Goal: Task Accomplishment & Management: Use online tool/utility

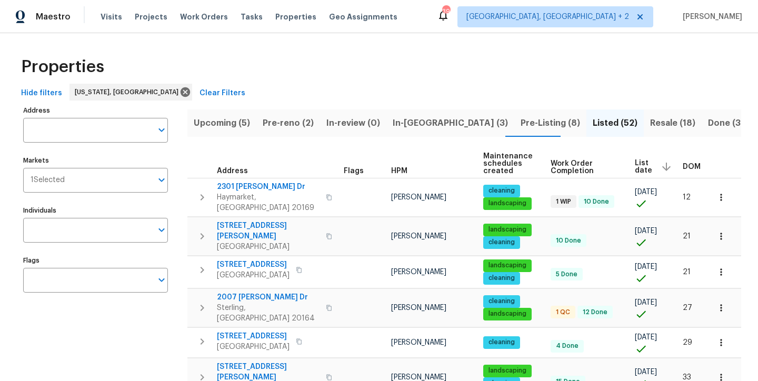
click at [330, 74] on div "Properties" at bounding box center [379, 67] width 724 height 34
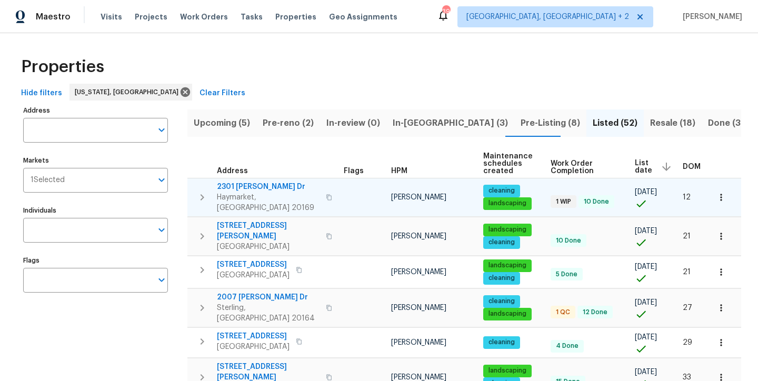
click at [241, 185] on span "2301 Gore Dr" at bounding box center [268, 187] width 103 height 11
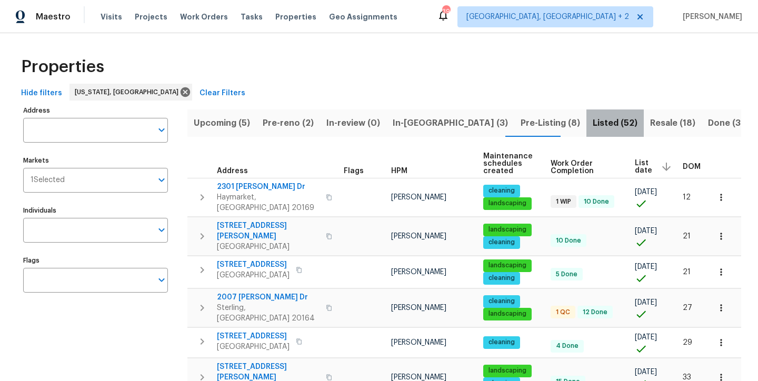
click at [592, 123] on span "Listed (52)" at bounding box center [614, 123] width 45 height 15
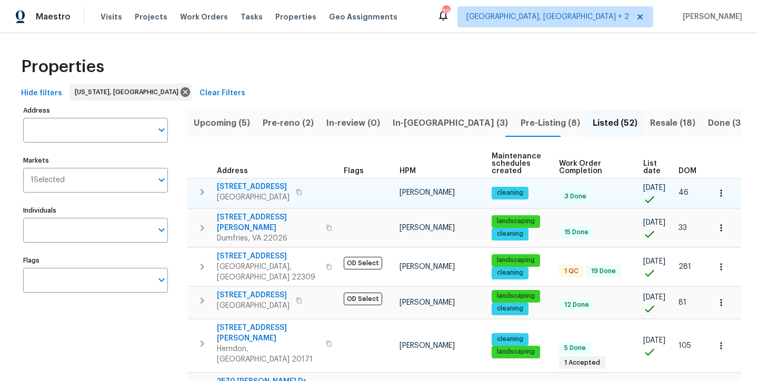
click at [243, 188] on span "7227 Gentian Ct" at bounding box center [253, 187] width 73 height 11
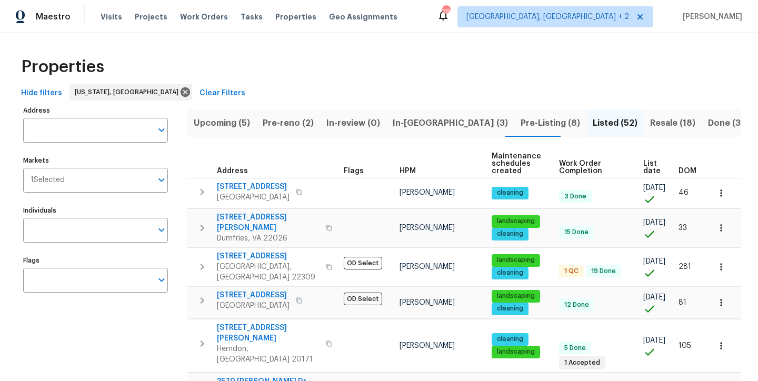
click at [414, 27] on div "Maestro Visits Projects Work Orders Tasks Properties Geo Assignments 39 Charles…" at bounding box center [379, 16] width 758 height 33
click at [253, 214] on span "4160 Nichols Ct" at bounding box center [268, 222] width 103 height 21
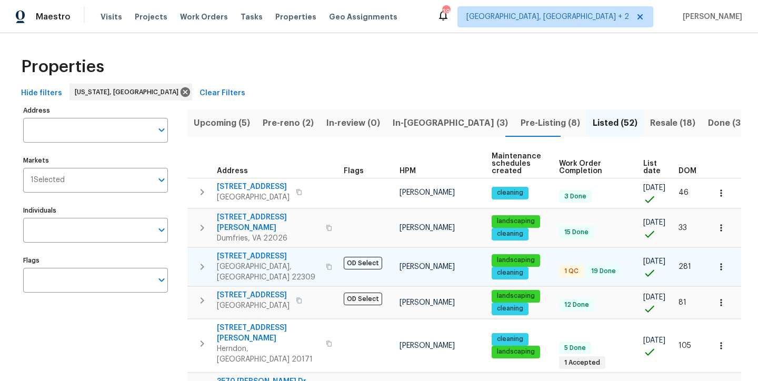
click at [259, 251] on span "8413 Wagon Wheel Rd" at bounding box center [268, 256] width 103 height 11
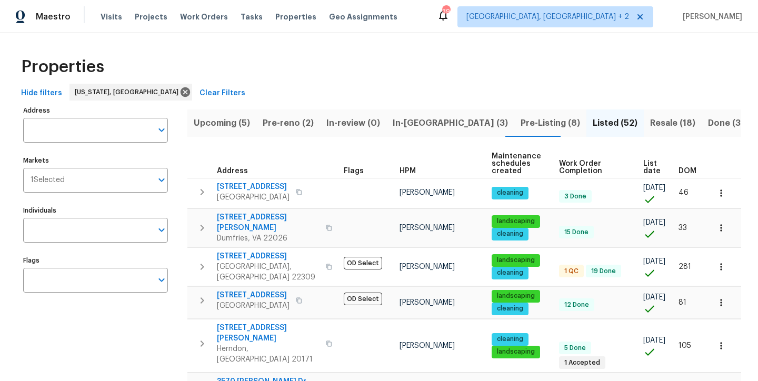
click at [438, 20] on div "Maestro Visits Projects Work Orders Tasks Properties Geo Assignments 39 Charles…" at bounding box center [379, 16] width 758 height 33
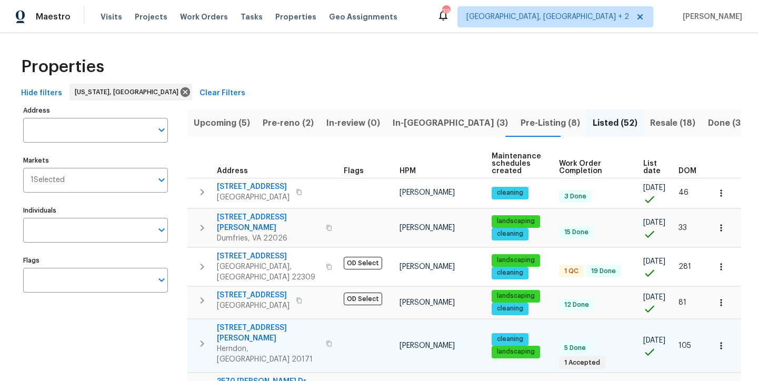
scroll to position [88, 0]
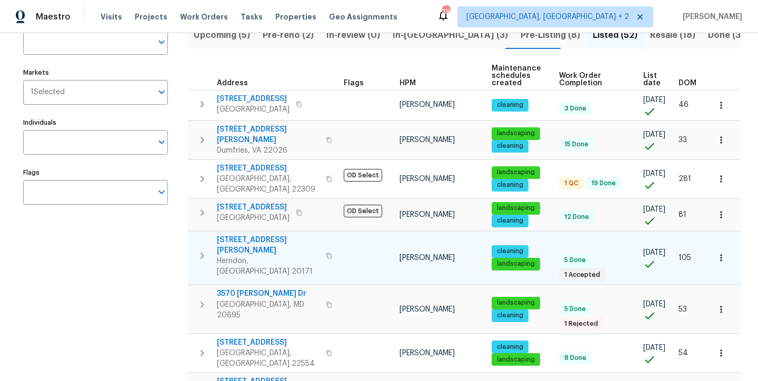
click at [240, 235] on span "3252 Tayloe Ct" at bounding box center [268, 245] width 103 height 21
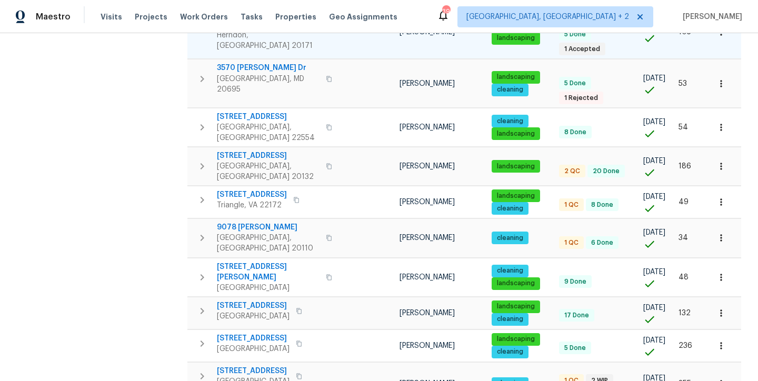
scroll to position [337, 0]
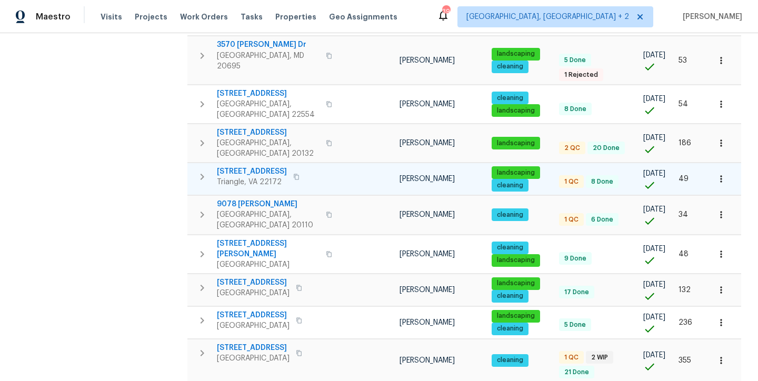
click at [242, 166] on span "18550 Kerill Rd" at bounding box center [252, 171] width 70 height 11
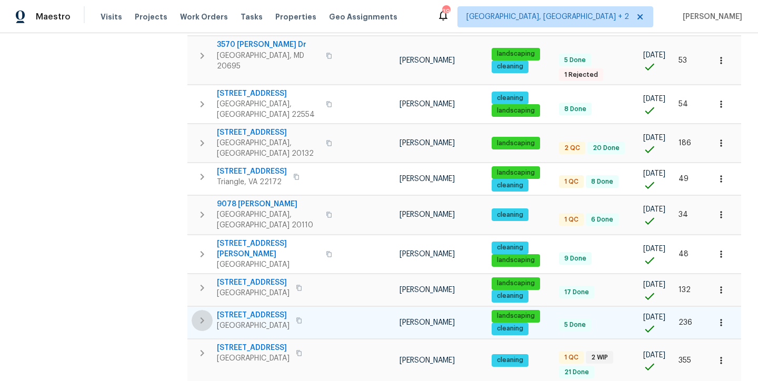
click at [200, 314] on icon "button" at bounding box center [202, 320] width 13 height 13
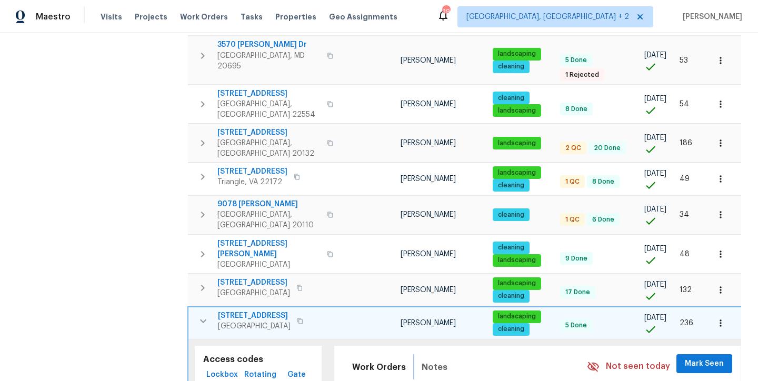
click at [428, 360] on span "Notes" at bounding box center [434, 367] width 26 height 15
click at [247, 310] on span "7503 Citadel Dr" at bounding box center [254, 315] width 73 height 11
click at [201, 310] on button "button" at bounding box center [203, 320] width 21 height 21
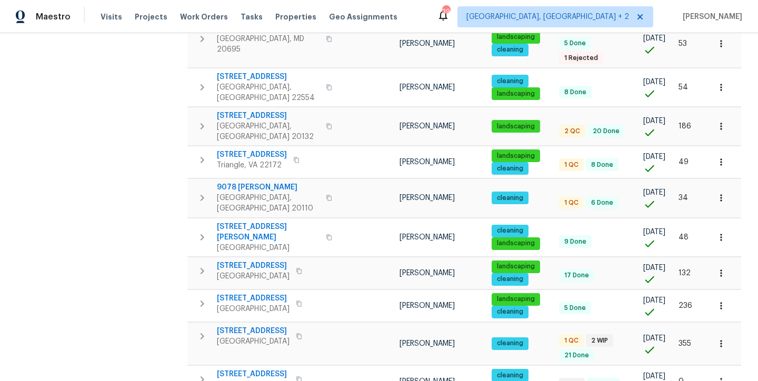
scroll to position [530, 0]
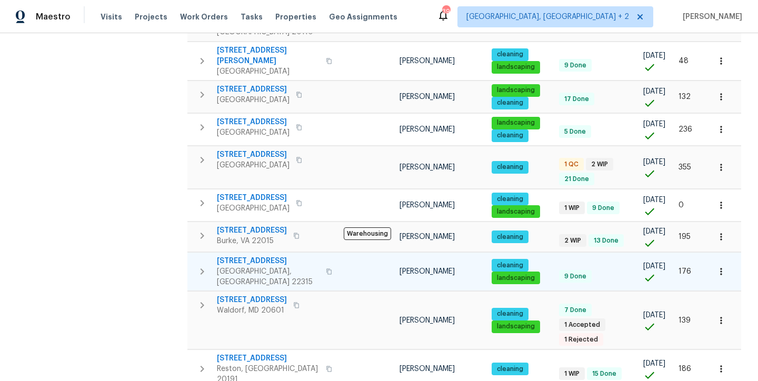
click at [237, 256] on span "6631 Rockleigh Way" at bounding box center [268, 261] width 103 height 11
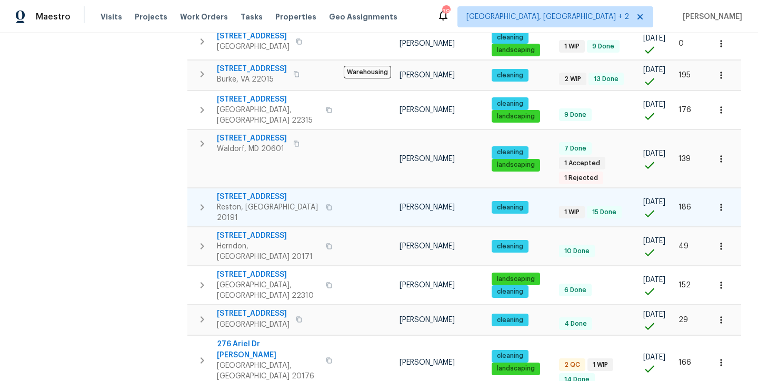
scroll to position [695, 0]
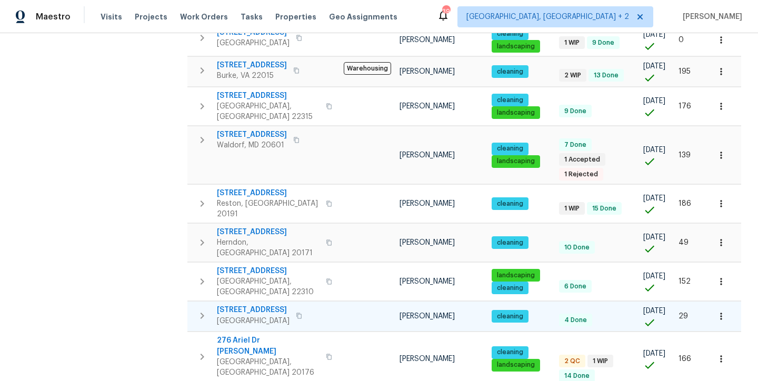
click at [248, 305] on span "2905 Chinkapin Oak Ln" at bounding box center [253, 310] width 73 height 11
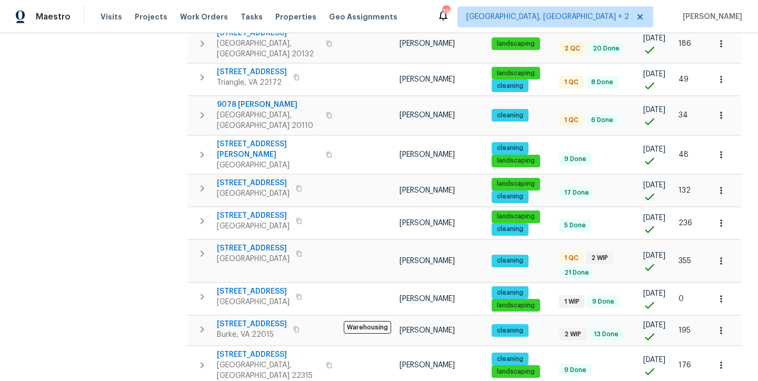
scroll to position [15, 0]
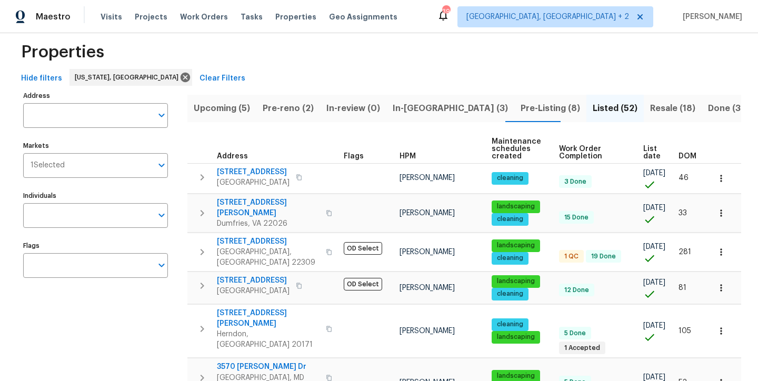
click at [679, 158] on span "DOM" at bounding box center [687, 156] width 18 height 7
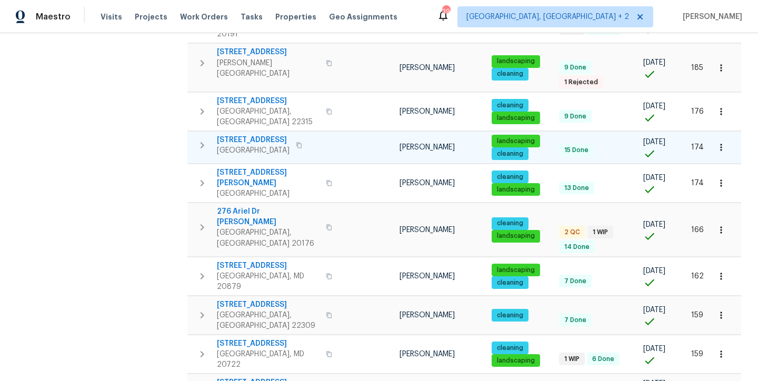
scroll to position [732, 0]
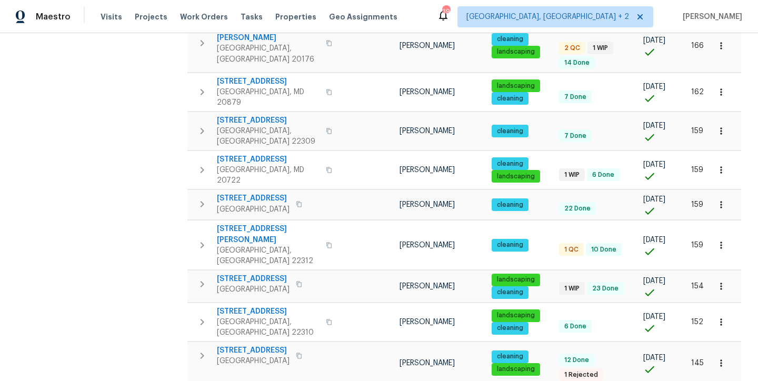
click at [416, 18] on div "Maestro Visits Projects Work Orders Tasks Properties Geo Assignments 39 Charles…" at bounding box center [379, 16] width 758 height 33
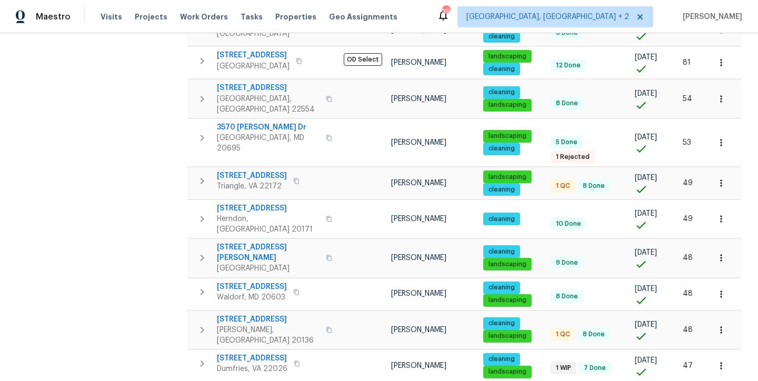
scroll to position [477, 0]
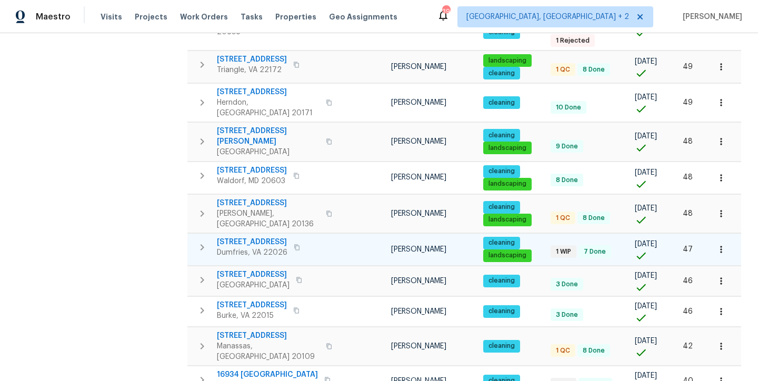
click at [276, 237] on span "2641 Myrtlewood Dr" at bounding box center [252, 242] width 71 height 11
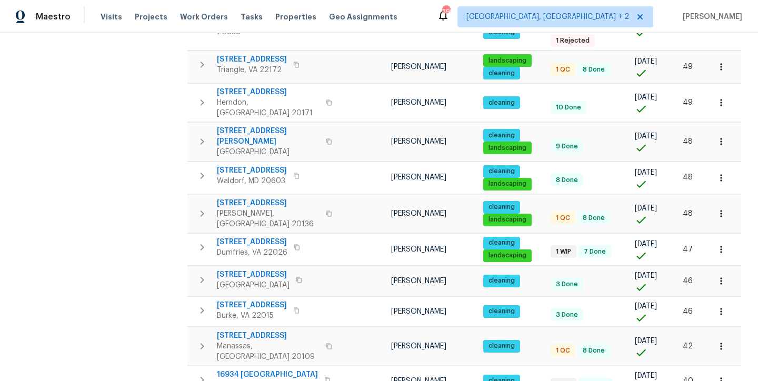
click at [417, 12] on div "Maestro Visits Projects Work Orders Tasks Properties Geo Assignments 39 Charles…" at bounding box center [379, 16] width 758 height 33
click at [54, 191] on div "Address Address Markets 1 Selected Markets Individuals Individuals Flags Flags" at bounding box center [102, 133] width 158 height 1015
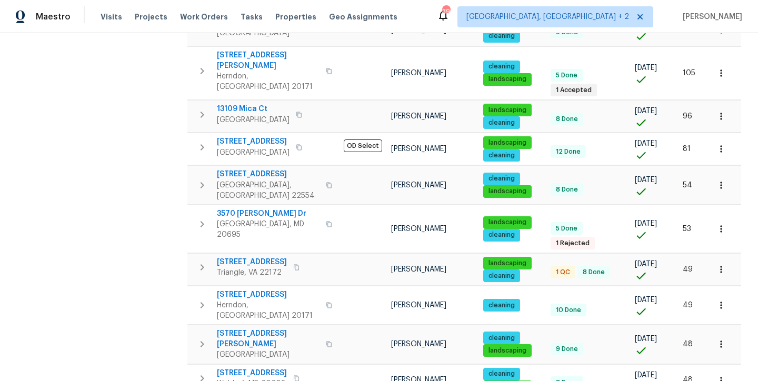
scroll to position [0, 0]
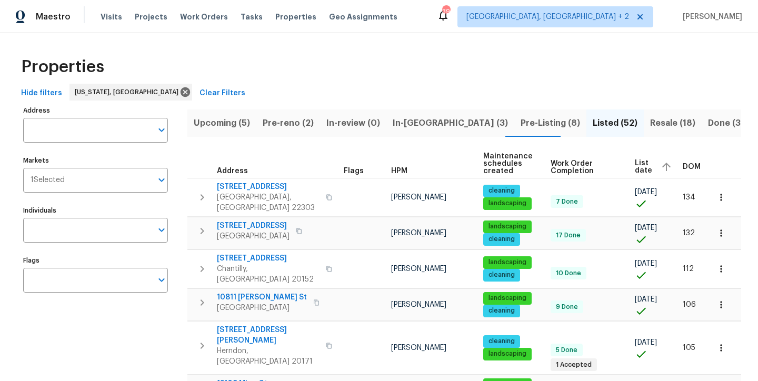
click at [349, 63] on div "Properties" at bounding box center [379, 67] width 724 height 34
click at [434, 12] on div "Maestro Visits Projects Work Orders Tasks Properties Geo Assignments 39 Charles…" at bounding box center [379, 16] width 758 height 33
click at [500, 21] on div "Maestro Visits Projects Work Orders Tasks Properties Geo Assignments 39 Charles…" at bounding box center [379, 16] width 758 height 33
click at [492, 53] on div "Properties" at bounding box center [379, 67] width 724 height 34
click at [374, 73] on div "Properties" at bounding box center [379, 67] width 724 height 34
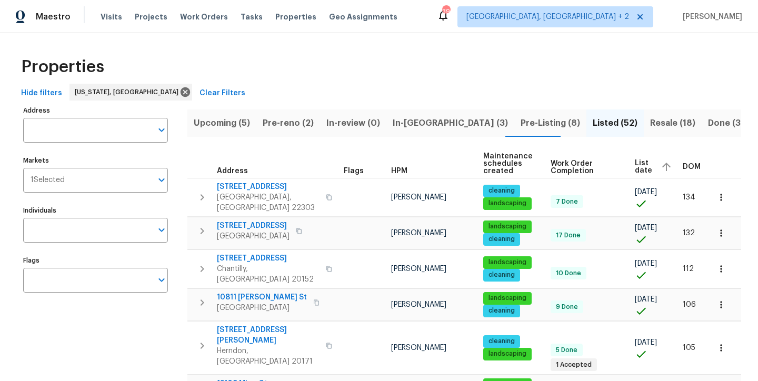
click at [475, 18] on div "Maestro Visits Projects Work Orders Tasks Properties Geo Assignments 39 Charles…" at bounding box center [379, 16] width 758 height 33
click at [469, 50] on div "Properties" at bounding box center [379, 67] width 724 height 34
click at [468, 20] on div "Maestro Visits Projects Work Orders Tasks Properties Geo Assignments 39 Charles…" at bounding box center [379, 16] width 758 height 33
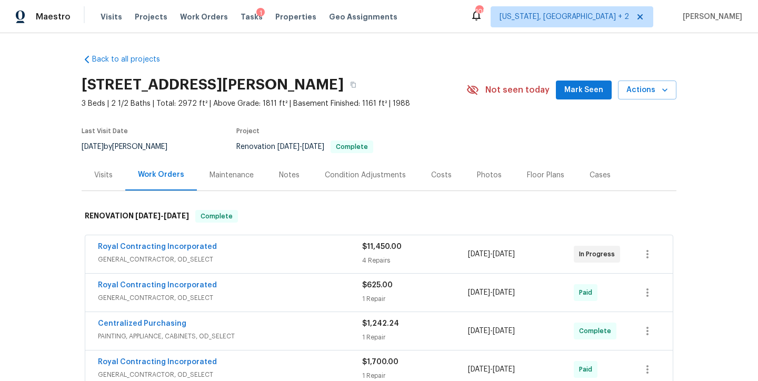
click at [234, 175] on div "Maintenance" at bounding box center [231, 175] width 44 height 11
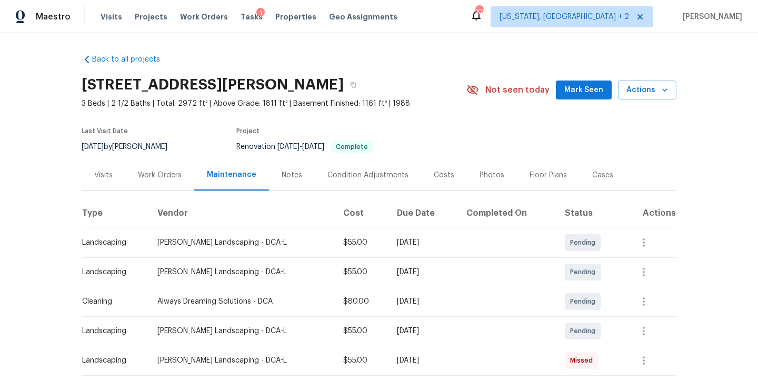
click at [375, 47] on div "Back to all projects 2301 Gore Dr, Haymarket, VA 20169 3 Beds | 2 1/2 Baths | T…" at bounding box center [379, 225] width 595 height 359
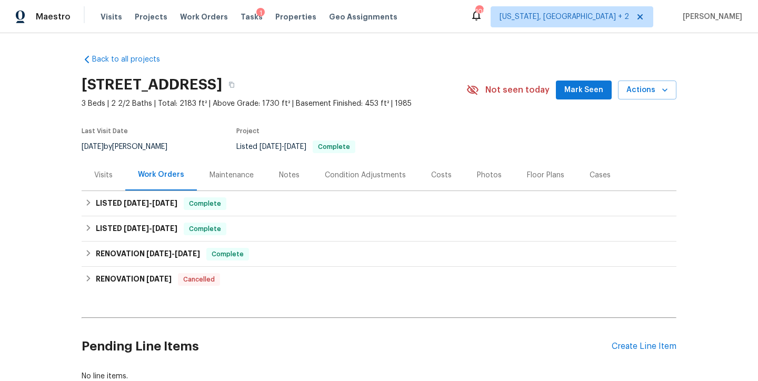
click at [222, 174] on div "Maintenance" at bounding box center [231, 175] width 44 height 11
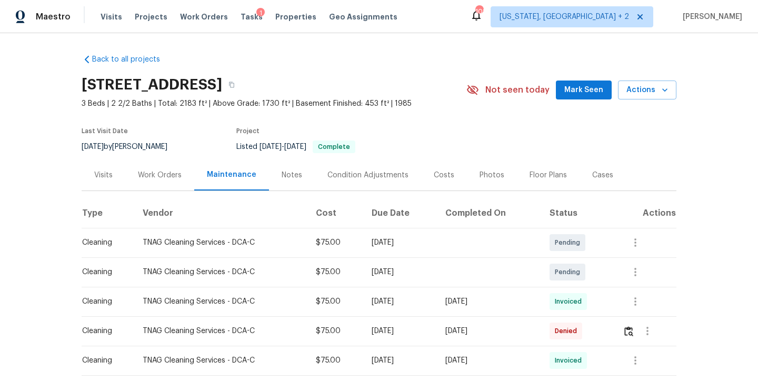
click at [167, 178] on div "Work Orders" at bounding box center [160, 175] width 44 height 11
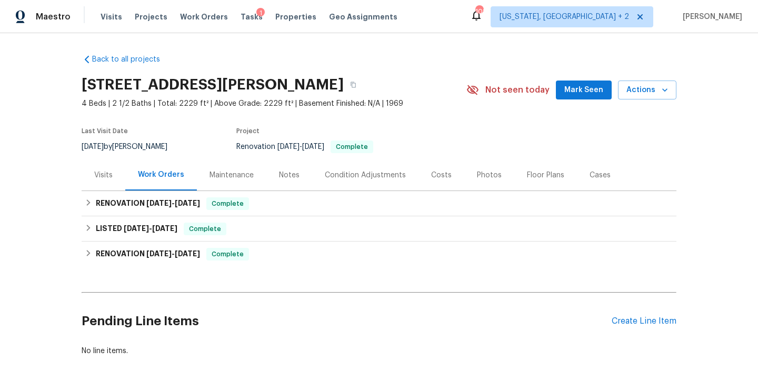
click at [215, 175] on div "Maintenance" at bounding box center [231, 175] width 44 height 11
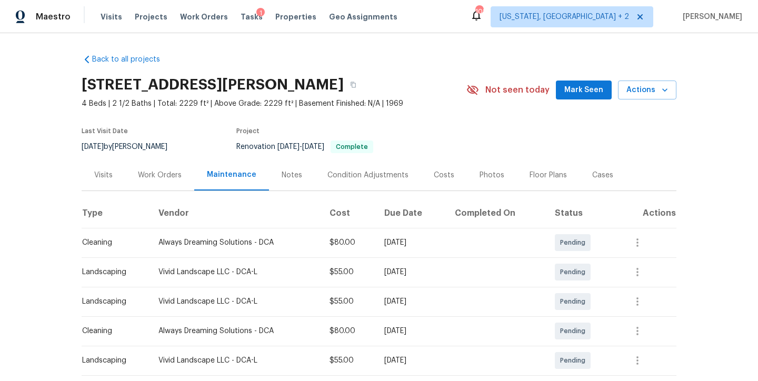
click at [404, 79] on div "4160 Nichols Ct, Dumfries, VA 22026" at bounding box center [274, 84] width 385 height 27
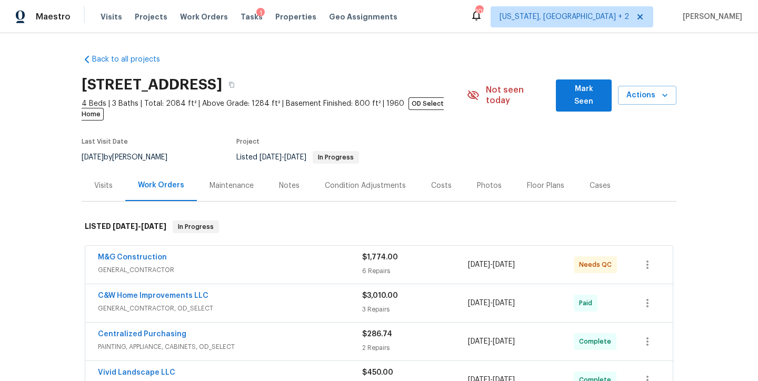
click at [228, 180] on div "Maintenance" at bounding box center [231, 185] width 44 height 11
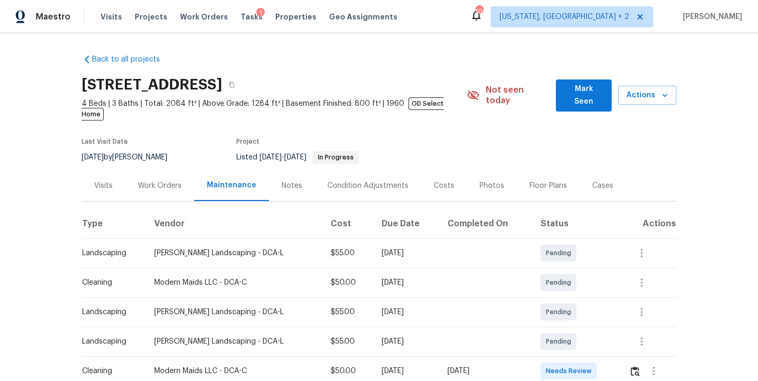
click at [465, 22] on div "Maestro Visits Projects Work Orders Tasks 1 Properties Geo Assignments 102 Wash…" at bounding box center [379, 16] width 758 height 33
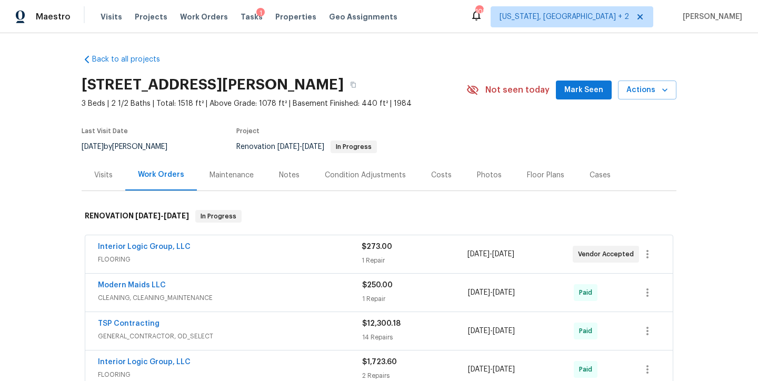
click at [238, 177] on div "Maintenance" at bounding box center [231, 175] width 44 height 11
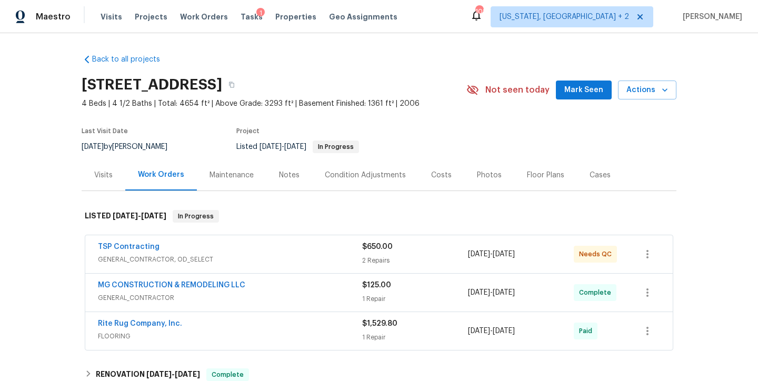
click at [225, 177] on div "Maintenance" at bounding box center [231, 175] width 44 height 11
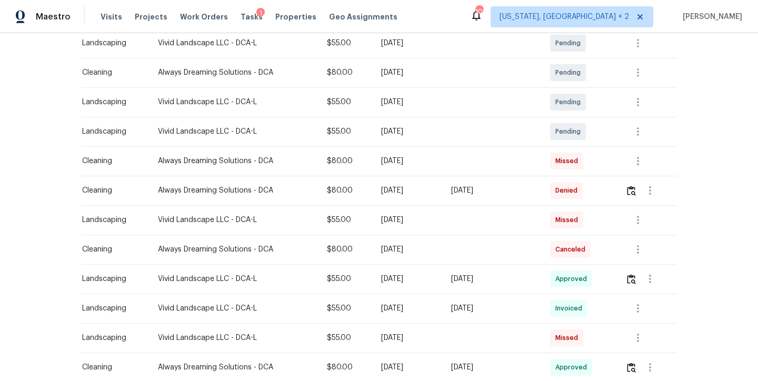
scroll to position [200, 0]
click at [631, 280] on img "button" at bounding box center [631, 279] width 9 height 10
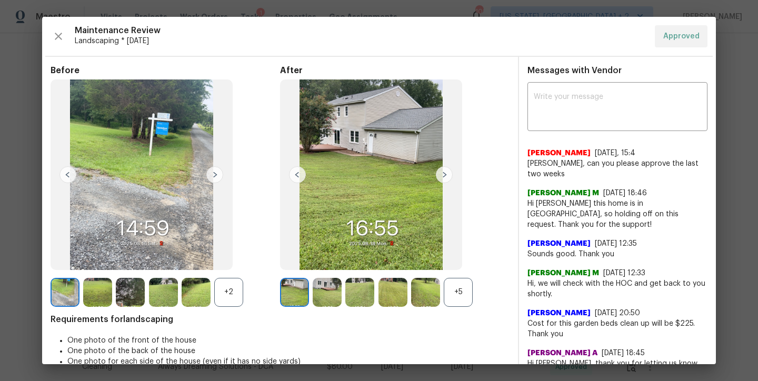
click at [444, 174] on img at bounding box center [444, 174] width 17 height 17
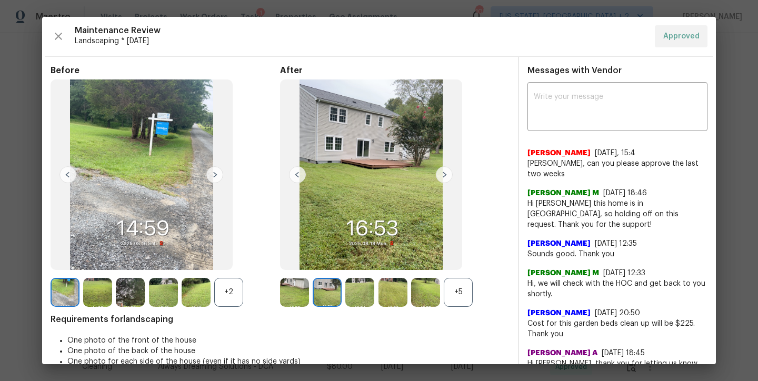
click at [444, 174] on img at bounding box center [444, 174] width 17 height 17
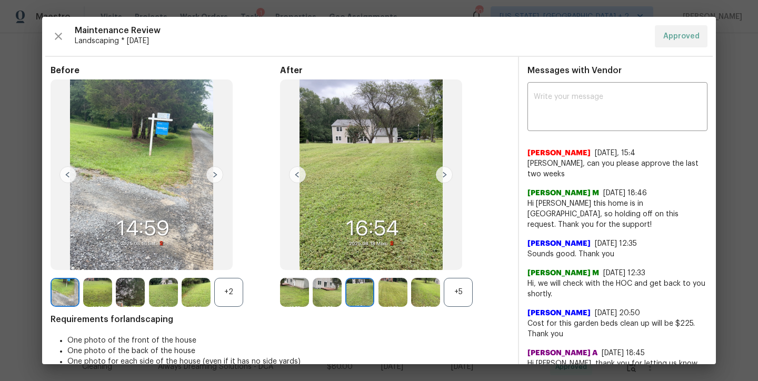
click at [444, 174] on img at bounding box center [444, 174] width 17 height 17
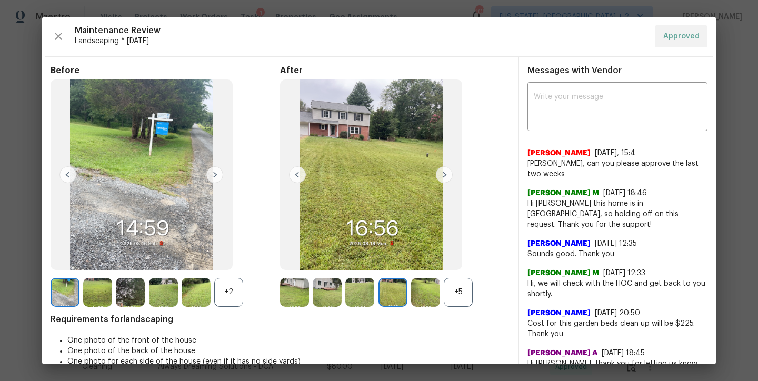
click at [444, 174] on img at bounding box center [444, 174] width 17 height 17
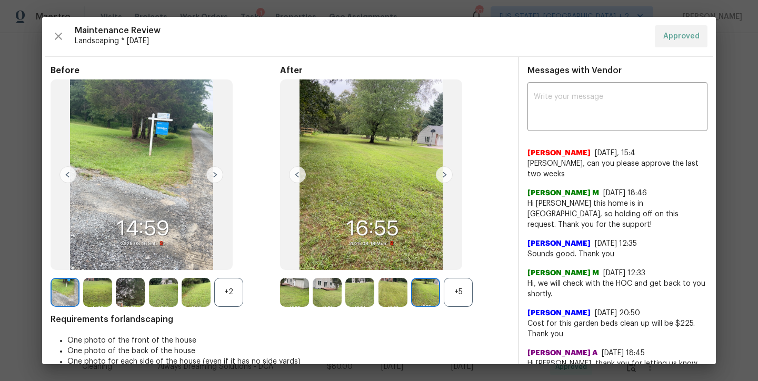
click at [444, 174] on img at bounding box center [444, 174] width 17 height 17
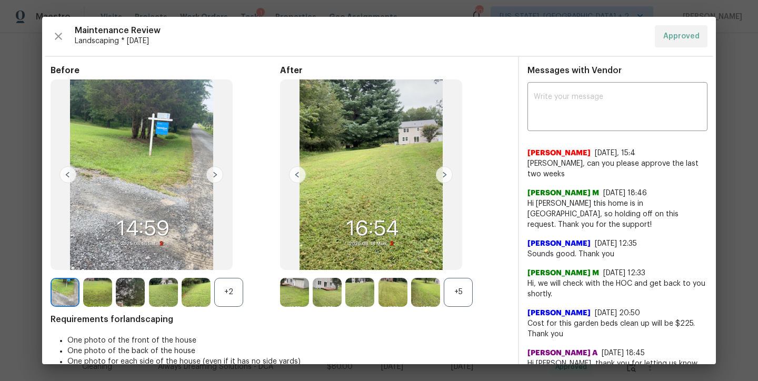
click at [444, 174] on img at bounding box center [444, 174] width 17 height 17
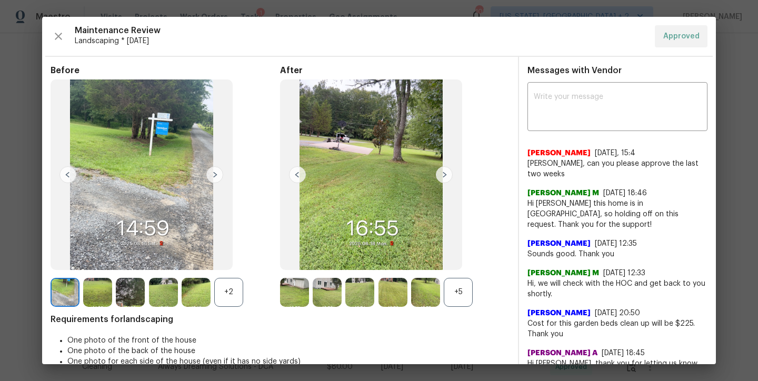
click at [441, 172] on img at bounding box center [444, 174] width 17 height 17
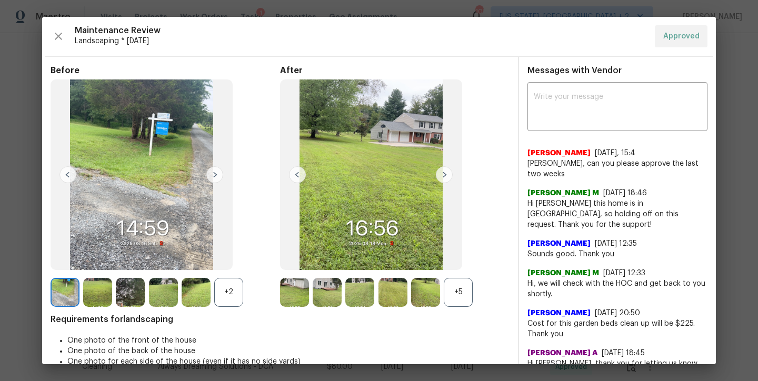
click at [441, 172] on img at bounding box center [444, 174] width 17 height 17
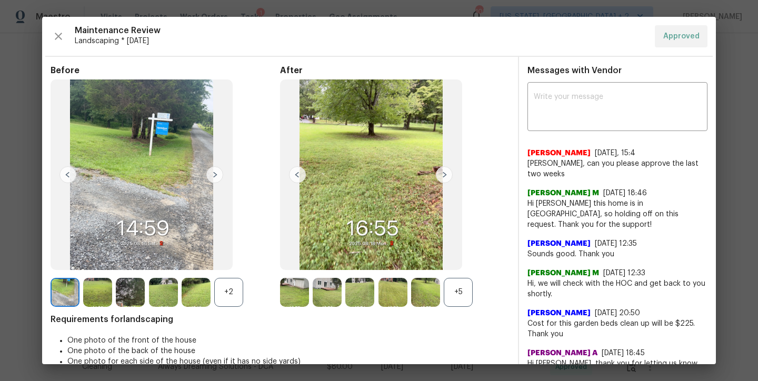
click at [441, 172] on img at bounding box center [444, 174] width 17 height 17
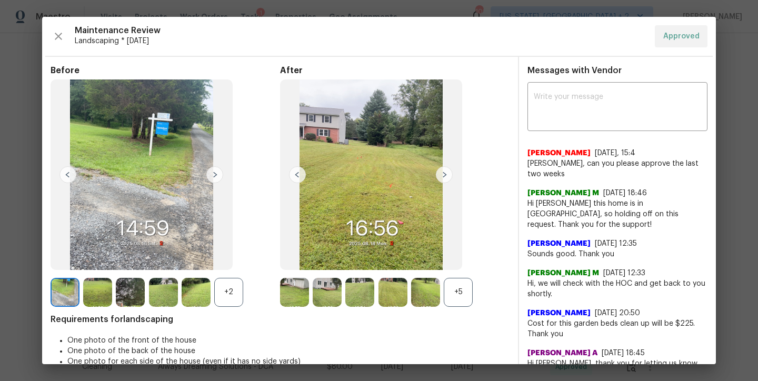
click at [441, 172] on img at bounding box center [444, 174] width 17 height 17
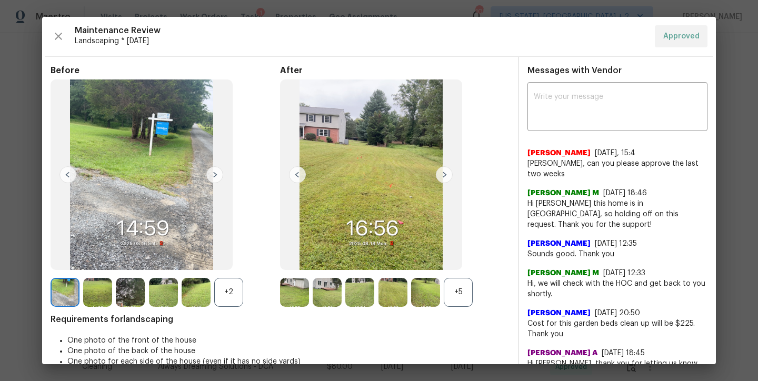
click at [215, 176] on img at bounding box center [214, 174] width 17 height 17
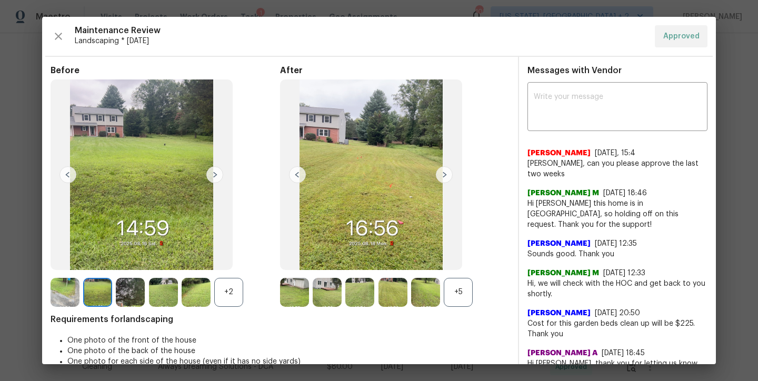
click at [215, 176] on img at bounding box center [214, 174] width 17 height 17
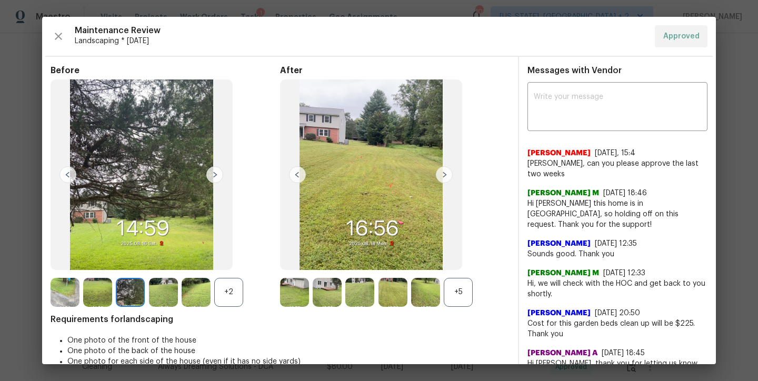
click at [215, 176] on img at bounding box center [214, 174] width 17 height 17
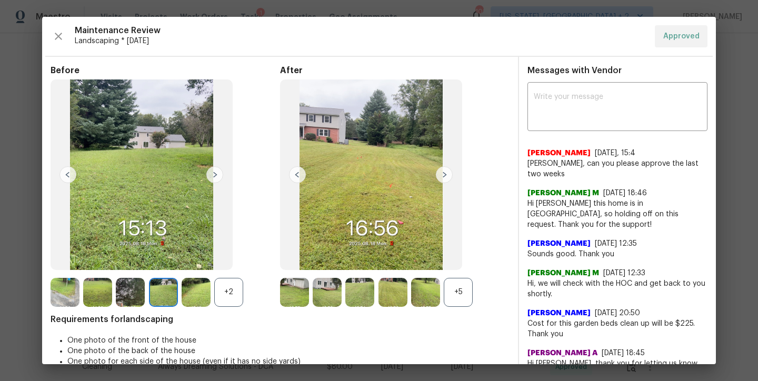
click at [215, 176] on img at bounding box center [214, 174] width 17 height 17
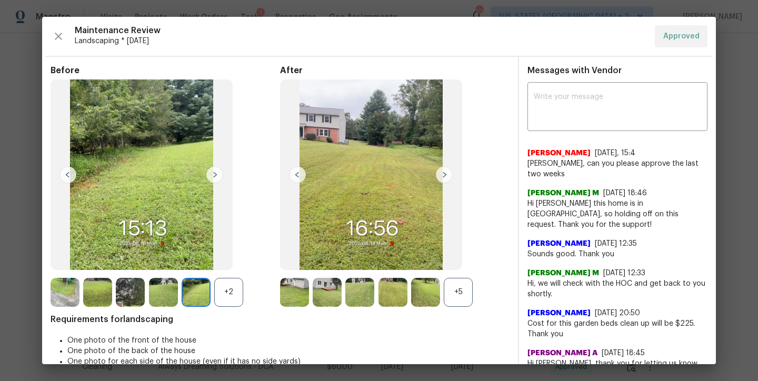
click at [214, 171] on img at bounding box center [214, 174] width 17 height 17
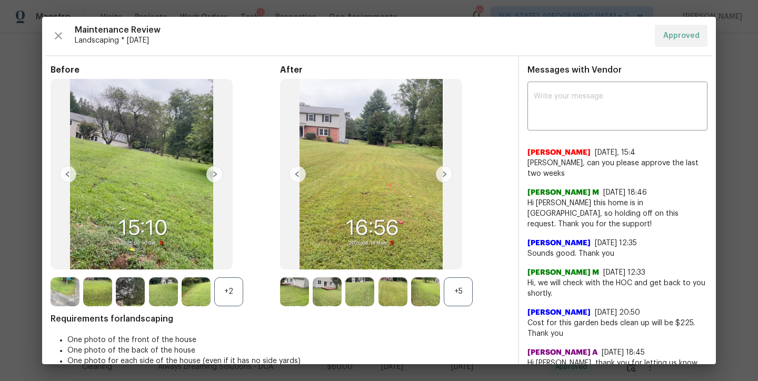
scroll to position [0, 0]
click at [214, 171] on img at bounding box center [214, 174] width 17 height 17
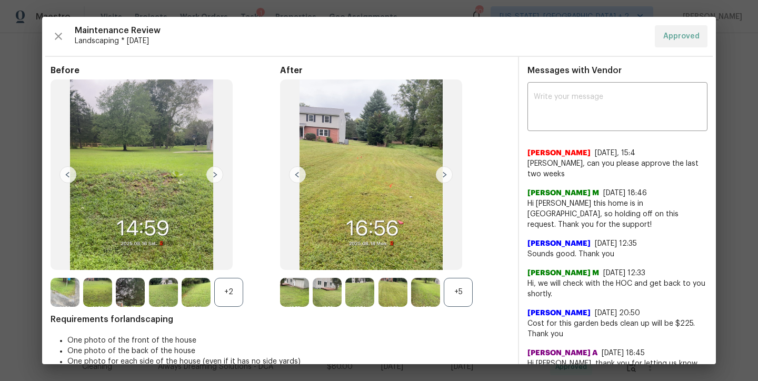
click at [214, 171] on img at bounding box center [214, 174] width 17 height 17
click at [450, 37] on span "Landscaping * Mon, Aug 18" at bounding box center [360, 41] width 571 height 11
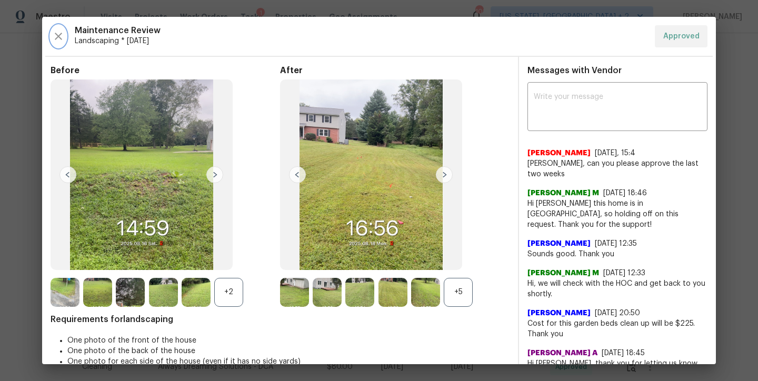
click at [58, 37] on icon "button" at bounding box center [58, 36] width 7 height 7
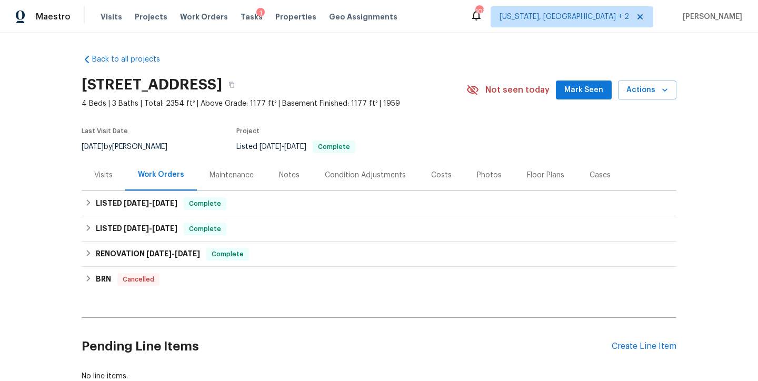
click at [228, 175] on div "Maintenance" at bounding box center [231, 175] width 44 height 11
click at [214, 175] on div "Maintenance" at bounding box center [231, 175] width 44 height 11
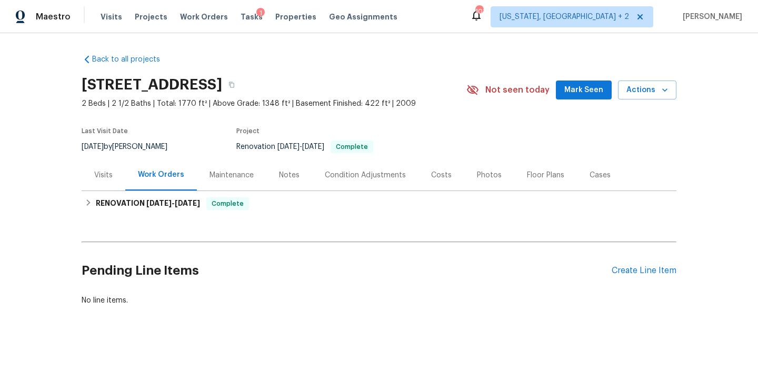
click at [235, 180] on div "Maintenance" at bounding box center [231, 174] width 69 height 31
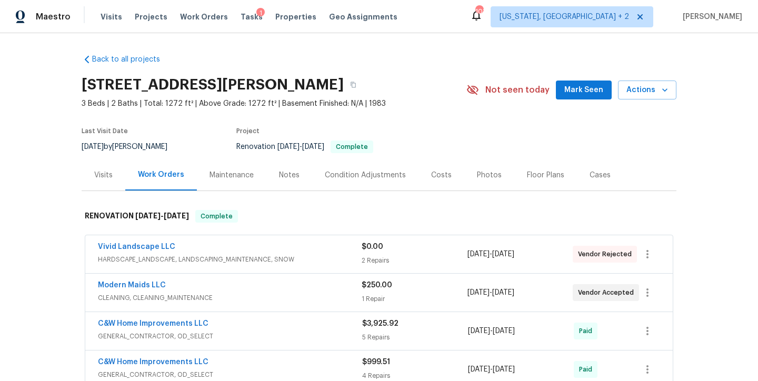
click at [235, 176] on div "Maintenance" at bounding box center [231, 175] width 44 height 11
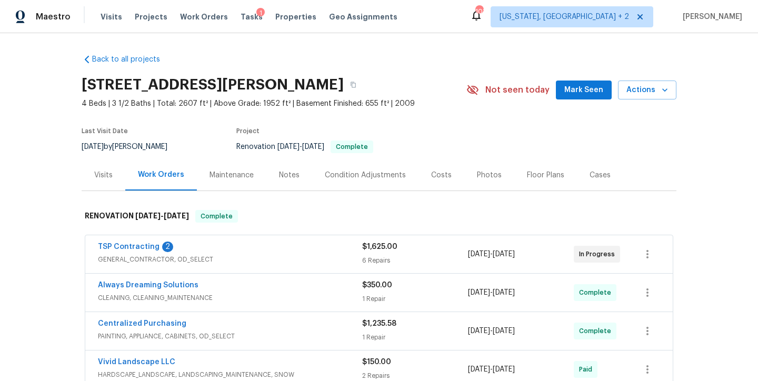
click at [218, 177] on div "Maintenance" at bounding box center [231, 175] width 44 height 11
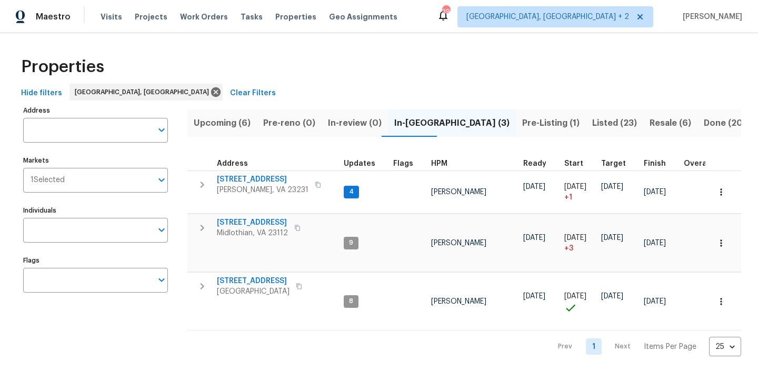
scroll to position [0, 135]
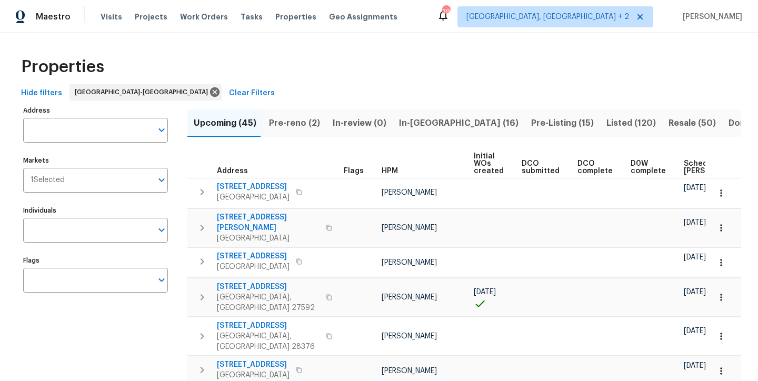
click at [464, 17] on div "Maestro Visits Projects Work Orders Tasks Properties Geo Assignments 39 Charles…" at bounding box center [379, 16] width 758 height 33
click at [254, 59] on div "Properties" at bounding box center [379, 67] width 724 height 34
click at [89, 64] on span "Properties" at bounding box center [62, 67] width 83 height 11
click at [404, 26] on div "Maestro Visits Projects Work Orders Tasks Properties Geo Assignments 39 Charles…" at bounding box center [379, 16] width 758 height 33
click at [452, 23] on div "Maestro Visits Projects Work Orders Tasks Properties Geo Assignments 39 Charles…" at bounding box center [379, 16] width 758 height 33
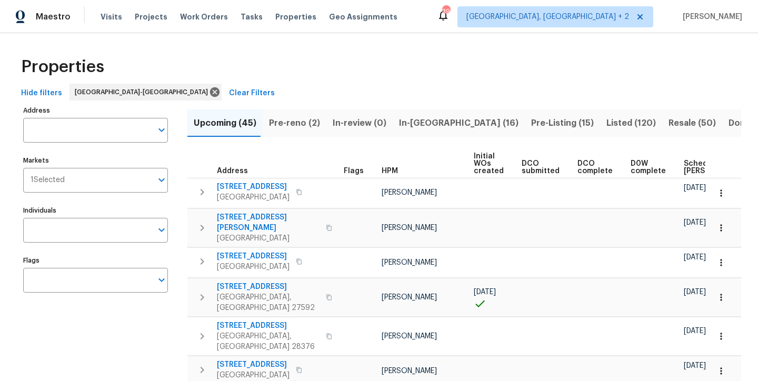
click at [411, 22] on div "Maestro Visits Projects Work Orders Tasks Properties Geo Assignments 39 Charles…" at bounding box center [379, 16] width 758 height 33
drag, startPoint x: 458, startPoint y: 22, endPoint x: 449, endPoint y: 35, distance: 16.1
click at [458, 22] on div "Maestro Visits Projects Work Orders Tasks Properties Geo Assignments 39 Charles…" at bounding box center [379, 16] width 758 height 33
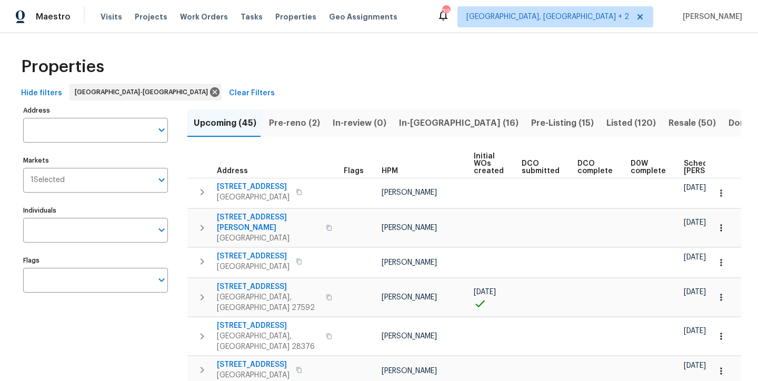
click at [462, 60] on div "Properties" at bounding box center [379, 67] width 724 height 34
click at [471, 22] on div "Maestro Visits Projects Work Orders Tasks Properties Geo Assignments 39 Charles…" at bounding box center [379, 16] width 758 height 33
click at [469, 27] on div "Maestro Visits Projects Work Orders Tasks Properties Geo Assignments 39 Charles…" at bounding box center [379, 16] width 758 height 33
click at [502, 24] on div "Maestro Visits Projects Work Orders Tasks Properties Geo Assignments 39 Charles…" at bounding box center [379, 16] width 758 height 33
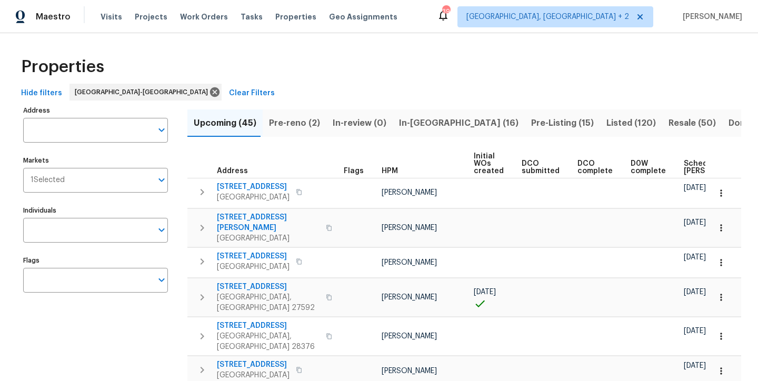
click at [482, 77] on div "Properties" at bounding box center [379, 67] width 724 height 34
click at [556, 62] on div "Properties" at bounding box center [379, 67] width 724 height 34
click at [517, 18] on div "Maestro Visits Projects Work Orders Tasks Properties Geo Assignments 39 Charles…" at bounding box center [379, 16] width 758 height 33
click at [542, 73] on div "Properties" at bounding box center [379, 67] width 724 height 34
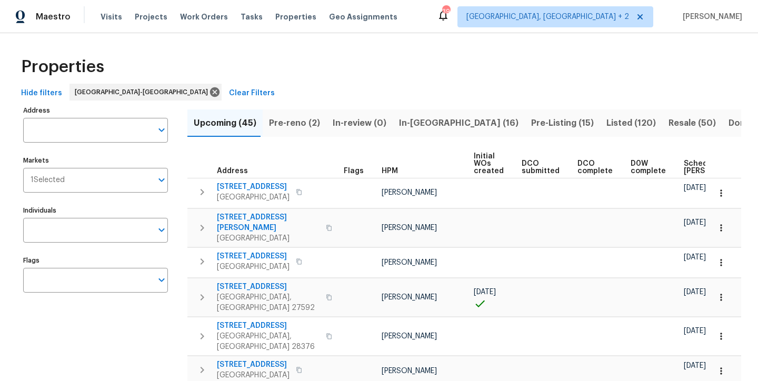
click at [452, 10] on div "Maestro Visits Projects Work Orders Tasks Properties Geo Assignments 39 Charles…" at bounding box center [379, 16] width 758 height 33
click at [486, 68] on div "Properties" at bounding box center [379, 67] width 724 height 34
click at [434, 30] on div "Maestro Visits Projects Work Orders Tasks Properties Geo Assignments 39 Charles…" at bounding box center [379, 16] width 758 height 33
click at [502, 86] on div "Hide filters Raleigh-Durham Clear Filters" at bounding box center [379, 93] width 724 height 19
drag, startPoint x: 139, startPoint y: 328, endPoint x: 120, endPoint y: 315, distance: 23.4
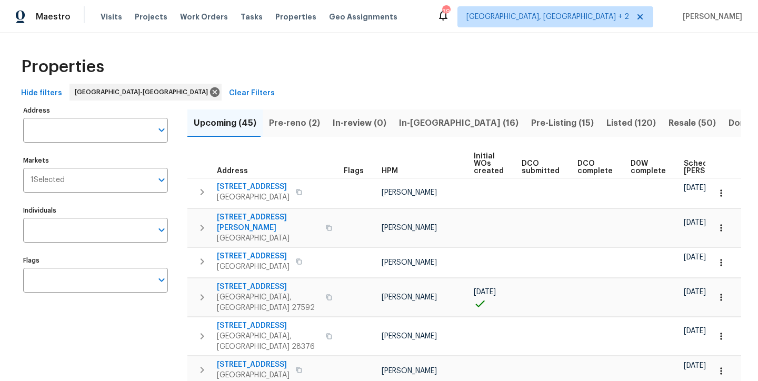
click at [266, 82] on div "Properties" at bounding box center [379, 67] width 724 height 34
click at [478, 62] on div "Properties" at bounding box center [379, 67] width 724 height 34
click at [486, 24] on div "Maestro Visits Projects Work Orders Tasks Properties Geo Assignments 39 Charles…" at bounding box center [379, 16] width 758 height 33
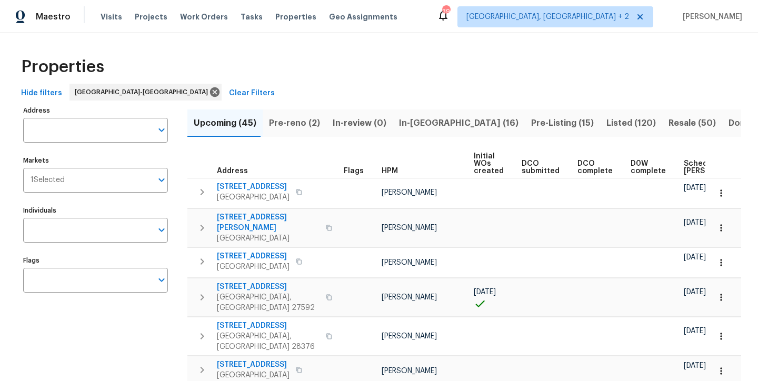
click at [441, 66] on div "Properties" at bounding box center [379, 67] width 724 height 34
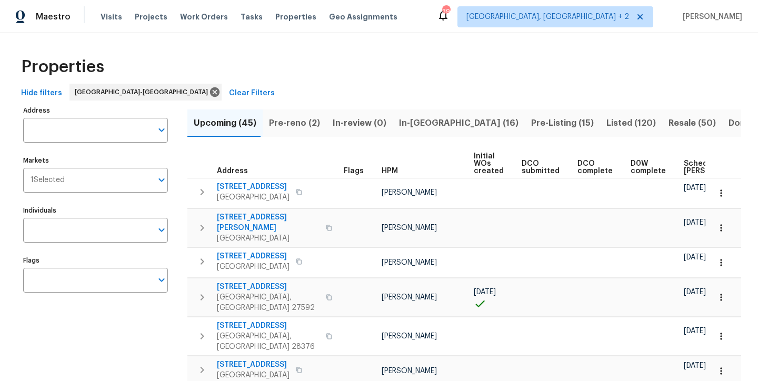
click at [511, 85] on div "Hide filters Raleigh-Durham Clear Filters" at bounding box center [379, 93] width 724 height 19
click at [501, 17] on div "Maestro Visits Projects Work Orders Tasks Properties Geo Assignments 39 Charles…" at bounding box center [379, 16] width 758 height 33
click at [424, 20] on div "Maestro Visits Projects Work Orders Tasks Properties Geo Assignments 39 Charles…" at bounding box center [379, 16] width 758 height 33
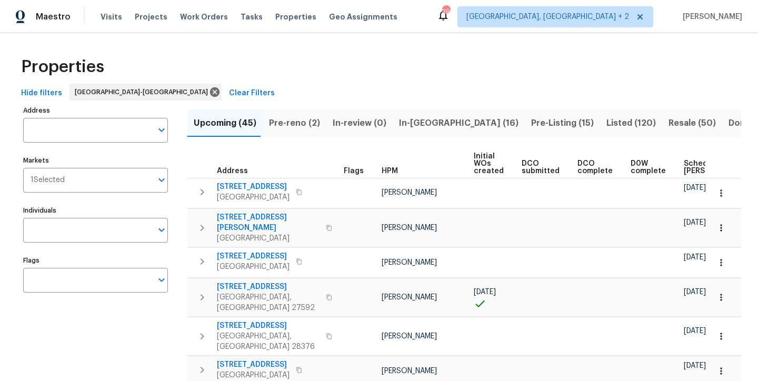
click at [504, 68] on div "Properties" at bounding box center [379, 67] width 724 height 34
drag, startPoint x: 59, startPoint y: 68, endPoint x: 66, endPoint y: 69, distance: 6.5
click at [66, 69] on span "Properties" at bounding box center [62, 67] width 83 height 11
click at [63, 69] on span "Properties" at bounding box center [62, 67] width 83 height 11
click at [412, 18] on div "Maestro Visits Projects Work Orders Tasks Properties Geo Assignments 39 Charles…" at bounding box center [379, 16] width 758 height 33
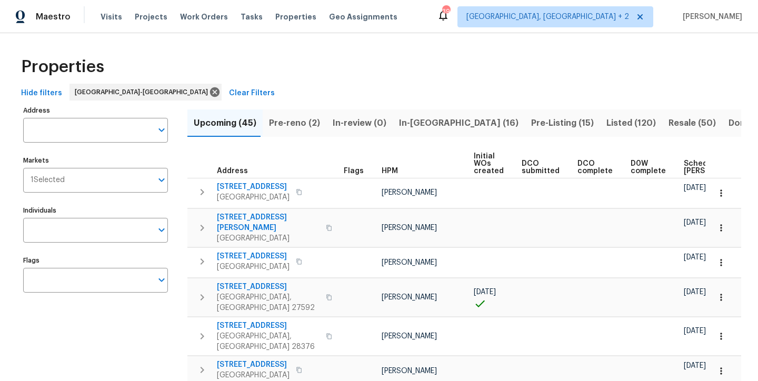
click at [479, 69] on div "Properties" at bounding box center [379, 67] width 724 height 34
click at [460, 56] on div "Properties" at bounding box center [379, 67] width 724 height 34
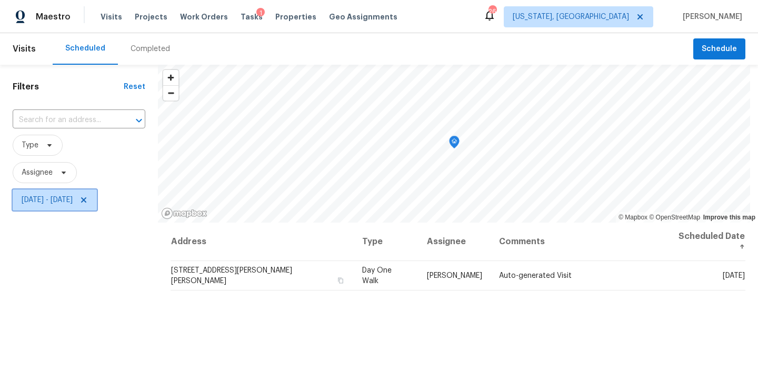
click at [86, 202] on icon at bounding box center [83, 199] width 5 height 5
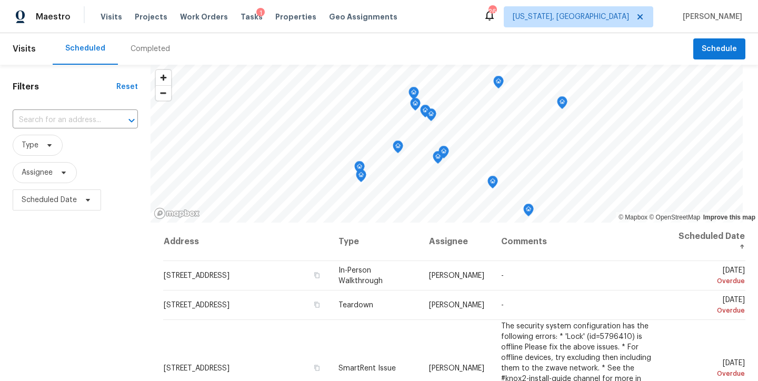
click at [438, 27] on div "Maestro Visits Projects Work Orders Tasks 1 Properties Geo Assignments 26 [US_S…" at bounding box center [379, 16] width 758 height 33
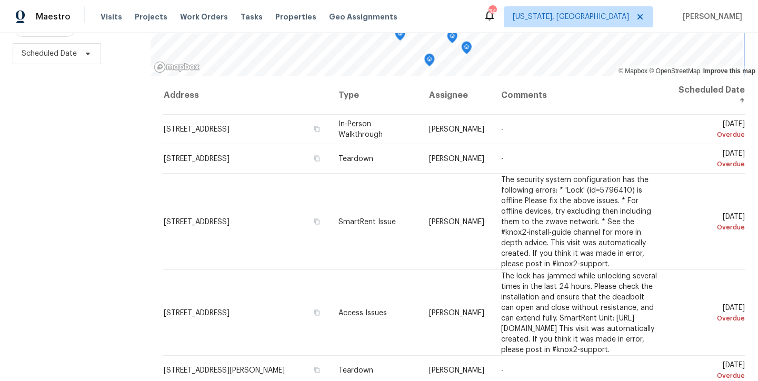
click at [323, 24] on div "Maestro Visits Projects Work Orders Tasks Properties Geo Assignments [STREET_AD…" at bounding box center [379, 190] width 758 height 381
click at [331, 27] on div "Maestro Visits Projects Work Orders Tasks Properties Geo Assignments [STREET_AD…" at bounding box center [379, 190] width 758 height 381
click at [366, 78] on div "© Mapbox © OpenStreetMap Improve this map Address Type Assignee Comments Schedu…" at bounding box center [453, 149] width 607 height 463
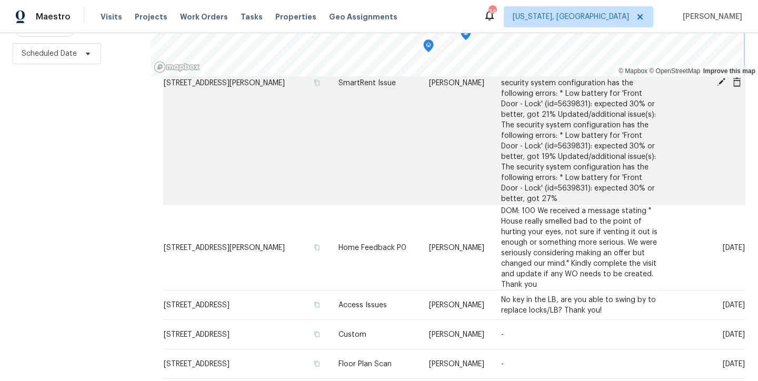
scroll to position [723, 0]
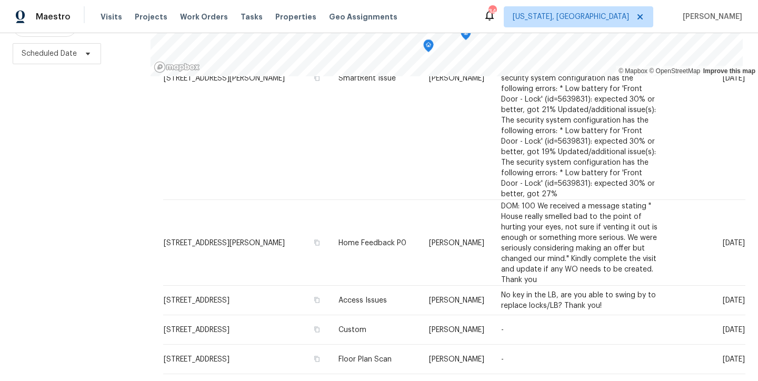
click at [484, 380] on icon at bounding box center [486, 387] width 4 height 6
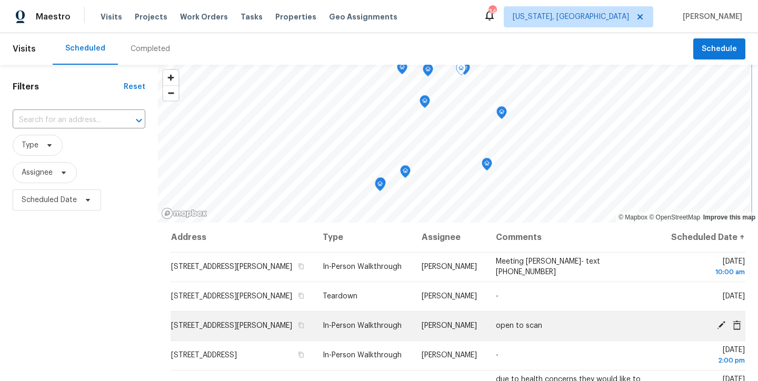
scroll to position [19, 0]
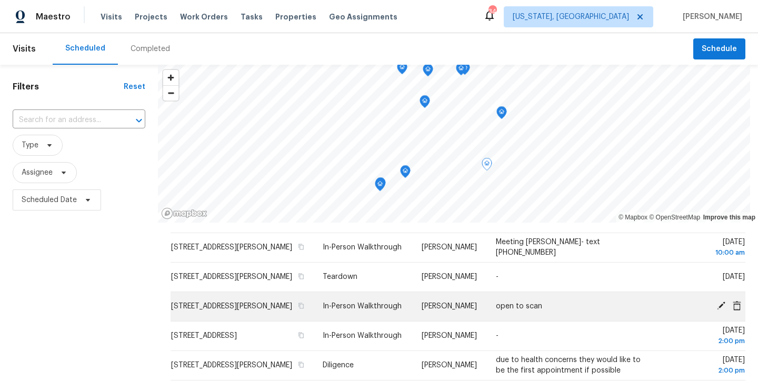
click at [717, 310] on icon at bounding box center [721, 305] width 8 height 8
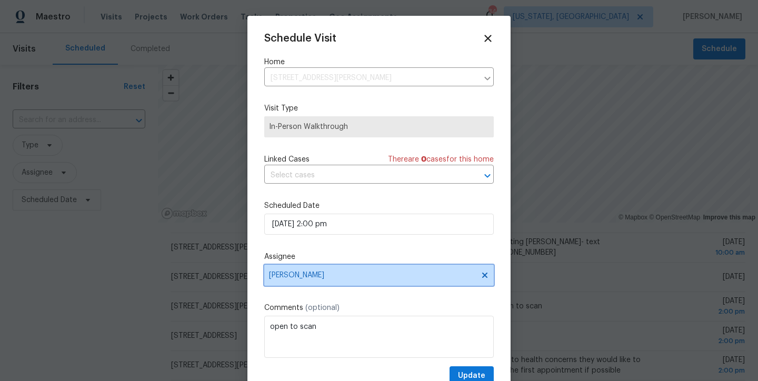
click at [310, 276] on span "[PERSON_NAME]" at bounding box center [372, 275] width 206 height 8
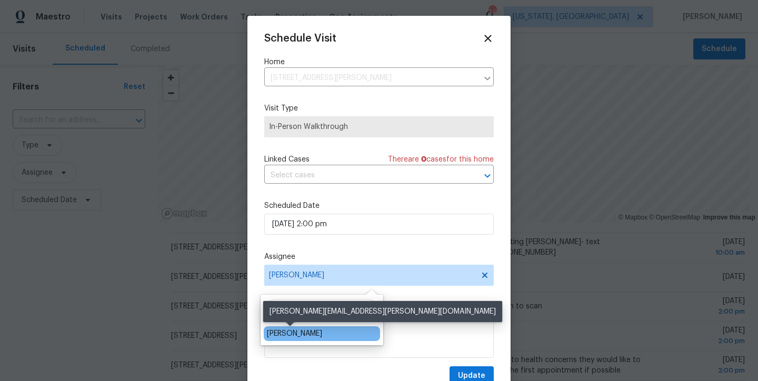
type input "[PERSON_NAME]"
click at [294, 334] on div "[PERSON_NAME]" at bounding box center [294, 333] width 55 height 11
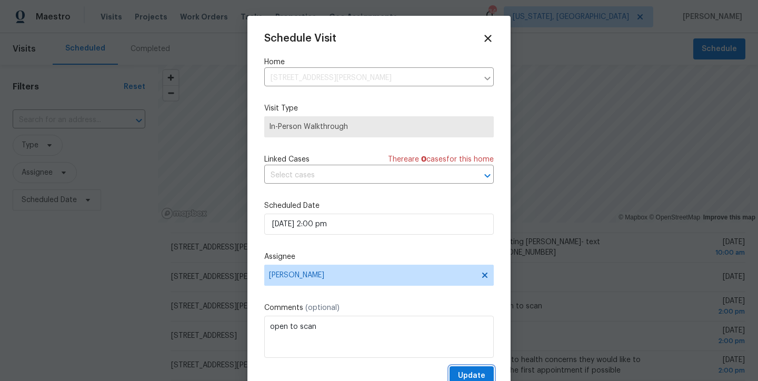
click at [474, 375] on button "Update" at bounding box center [471, 375] width 44 height 19
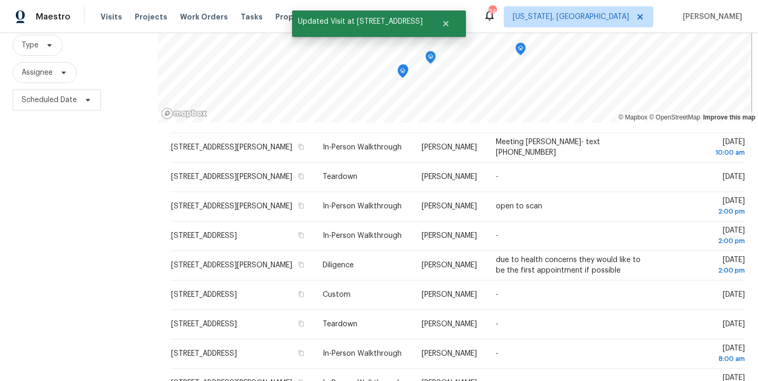
scroll to position [154, 0]
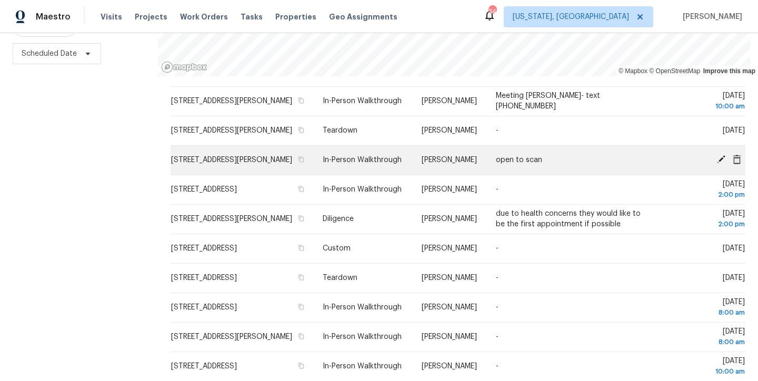
click at [717, 158] on icon at bounding box center [721, 159] width 8 height 8
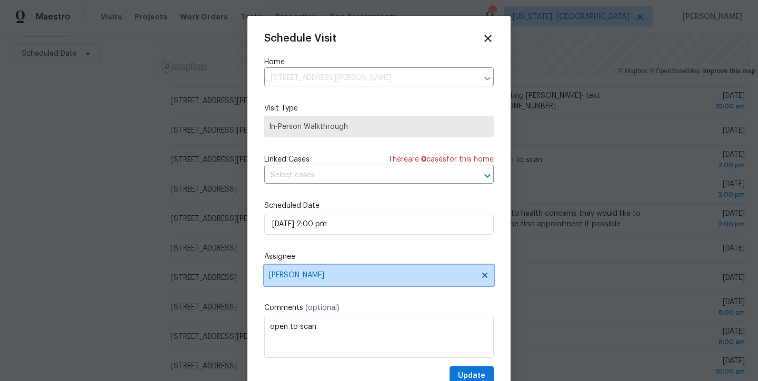
click at [308, 282] on span "[PERSON_NAME]" at bounding box center [378, 275] width 229 height 21
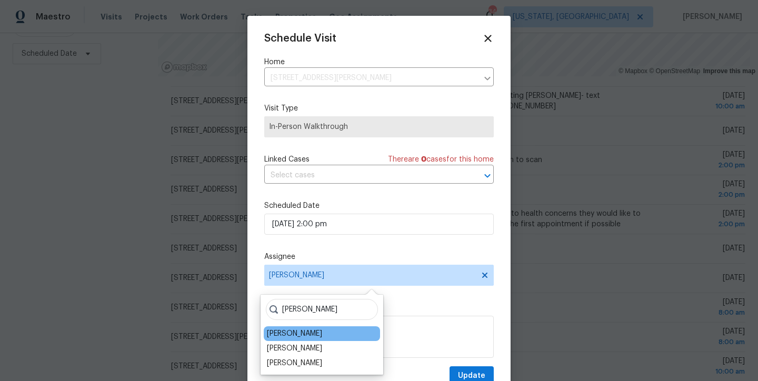
type input "[PERSON_NAME]"
click at [308, 329] on div "[PERSON_NAME]" at bounding box center [294, 333] width 55 height 11
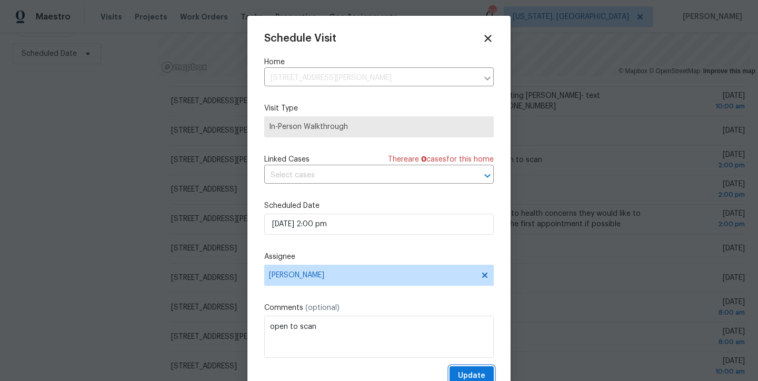
drag, startPoint x: 465, startPoint y: 371, endPoint x: 447, endPoint y: 368, distance: 18.7
click at [465, 371] on span "Update" at bounding box center [471, 375] width 27 height 13
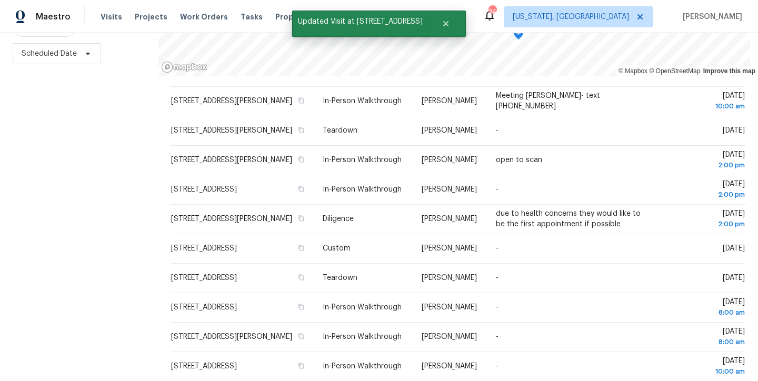
click at [102, 257] on div "Filters Reset ​ Type Assignee Scheduled Date" at bounding box center [79, 149] width 158 height 463
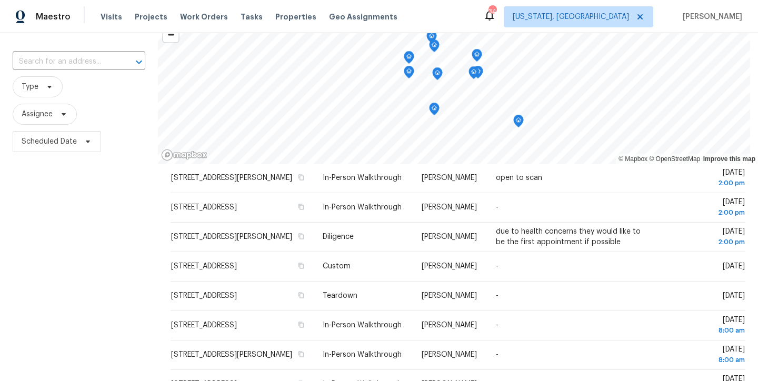
scroll to position [0, 0]
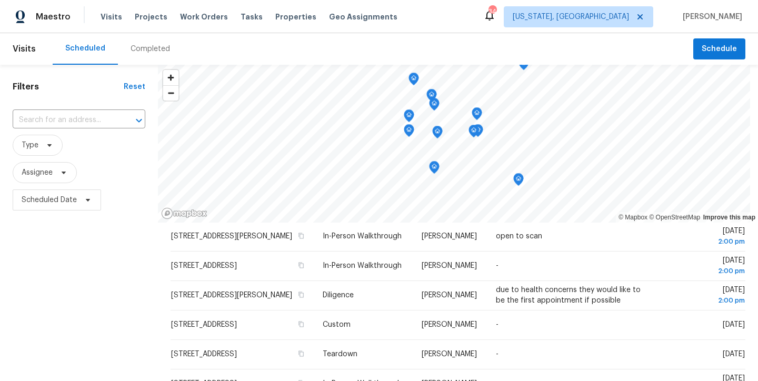
click at [448, 15] on div "Maestro Visits Projects Work Orders Tasks Properties Geo Assignments 34 [US_STA…" at bounding box center [379, 16] width 758 height 33
